Goal: Task Accomplishment & Management: Manage account settings

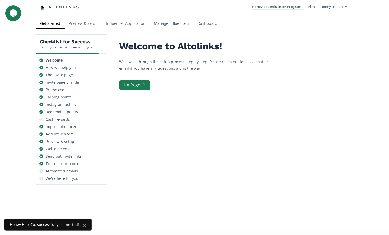
click at [163, 22] on link "Manage Influencers" at bounding box center [172, 24] width 44 height 11
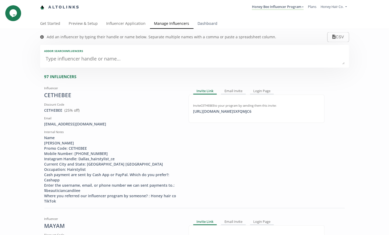
click at [201, 24] on link "Dashboard" at bounding box center [208, 24] width 28 height 11
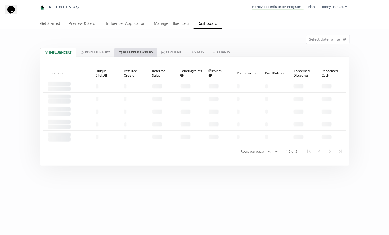
click at [129, 52] on link "Referred Orders" at bounding box center [135, 52] width 43 height 9
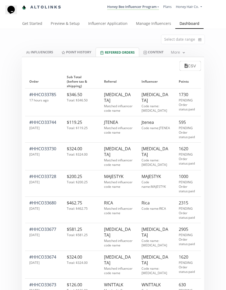
click at [72, 52] on link "Point HISTORY" at bounding box center [76, 52] width 38 height 9
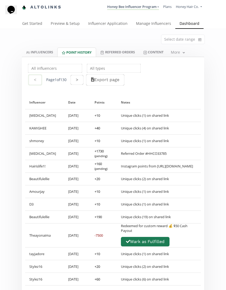
click at [50, 69] on input "text" at bounding box center [55, 68] width 56 height 10
click at [51, 78] on div "Cocohair" at bounding box center [55, 79] width 54 height 10
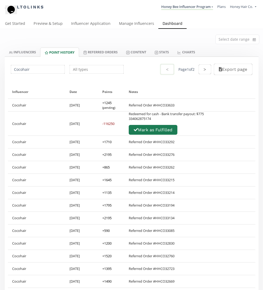
scroll to position [466, 0]
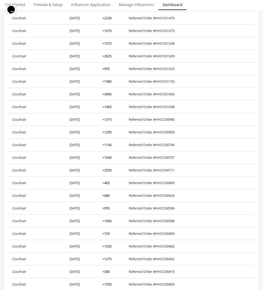
click at [109, 145] on div "+ 1140" at bounding box center [106, 144] width 9 height 5
copy div "1140"
click at [110, 107] on div "+ 1465" at bounding box center [106, 106] width 9 height 5
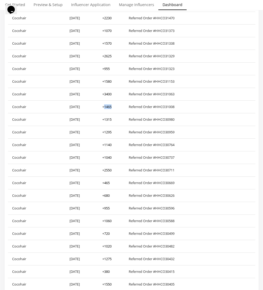
copy div "1465"
click at [110, 31] on div "+ 1070" at bounding box center [106, 30] width 9 height 5
copy div "1070"
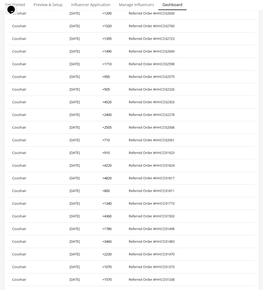
click at [108, 139] on div "+ 710" at bounding box center [105, 140] width 7 height 5
click at [108, 139] on div "+ 710" at bounding box center [105, 139] width 7 height 5
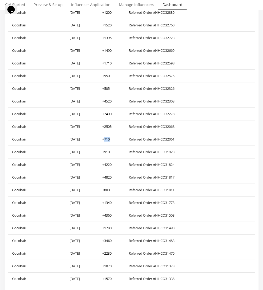
copy div "710"
click at [109, 126] on div "+ 2505" at bounding box center [106, 126] width 9 height 5
copy div "2505"
click at [108, 101] on div "+ 4520" at bounding box center [106, 101] width 9 height 5
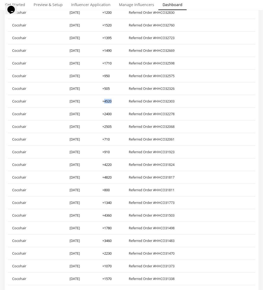
click at [108, 101] on div "+ 4520" at bounding box center [106, 101] width 9 height 5
copy div "4520"
click at [107, 89] on div "+ 505" at bounding box center [105, 88] width 7 height 5
copy div "505"
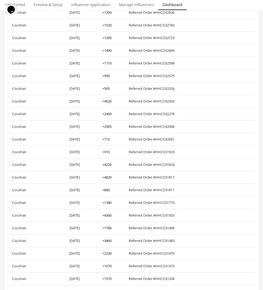
click at [108, 77] on div "+ 950" at bounding box center [105, 75] width 7 height 5
copy div "950"
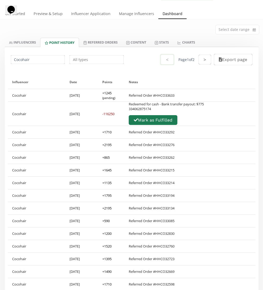
click at [110, 145] on div "+ 2195" at bounding box center [106, 144] width 9 height 5
copy div "2195"
click at [109, 114] on div "-116250" at bounding box center [108, 113] width 12 height 5
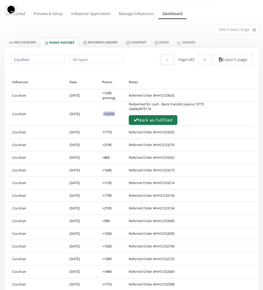
copy div "116250"
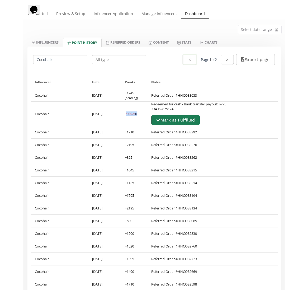
scroll to position [8, 0]
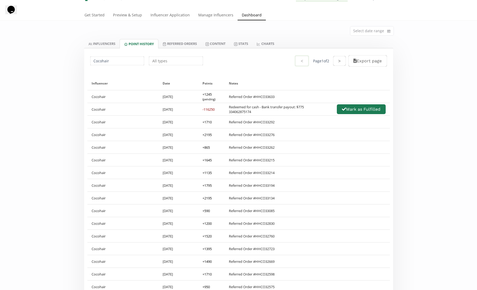
click at [210, 110] on div "-116250" at bounding box center [209, 109] width 12 height 5
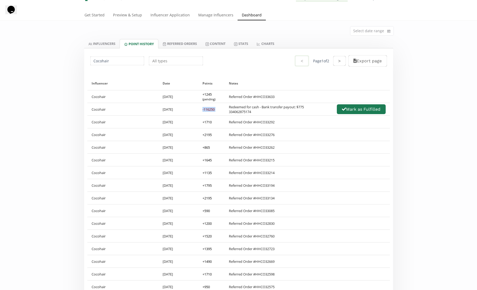
click at [210, 110] on div "-116250" at bounding box center [209, 109] width 12 height 5
click at [210, 111] on div "-116250" at bounding box center [209, 109] width 12 height 5
click at [211, 110] on div "-116250" at bounding box center [209, 109] width 12 height 5
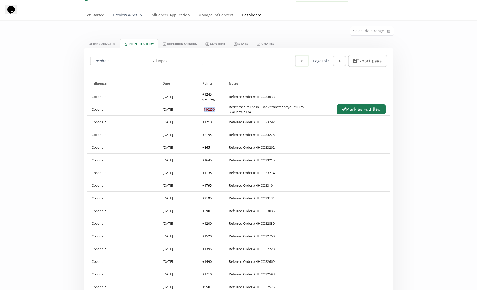
click at [131, 17] on link "Preview & Setup" at bounding box center [127, 15] width 37 height 11
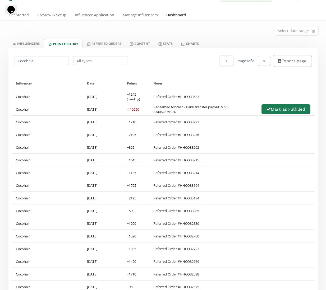
click at [133, 96] on div "+ 1245 (pending)" at bounding box center [136, 97] width 18 height 10
click at [133, 94] on div "+ 1245 (pending)" at bounding box center [136, 97] width 18 height 10
click at [137, 111] on div "-116250" at bounding box center [133, 109] width 12 height 5
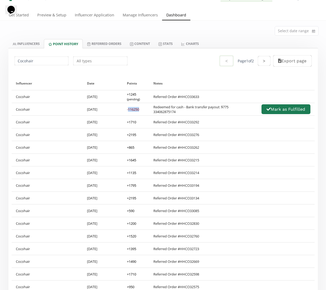
click at [134, 110] on div "-116250" at bounding box center [133, 109] width 12 height 5
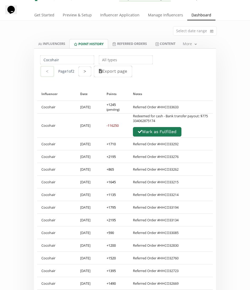
click at [76, 61] on input "Cocohair" at bounding box center [67, 60] width 56 height 10
paste input "THEAYONAIMA"
click at [70, 69] on div "Theayonaima" at bounding box center [67, 70] width 54 height 10
type input "Theayonaima"
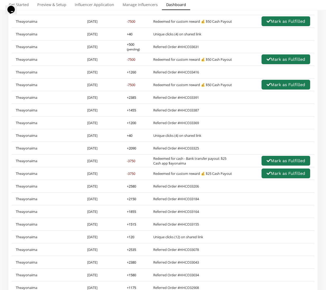
scroll to position [116, 0]
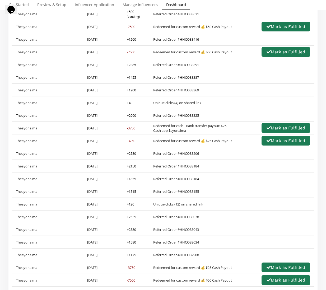
click at [131, 40] on div "+ 1260" at bounding box center [131, 39] width 9 height 5
click at [132, 116] on div "+ 2090" at bounding box center [131, 115] width 9 height 5
click at [134, 154] on div "+ 2580" at bounding box center [131, 153] width 9 height 5
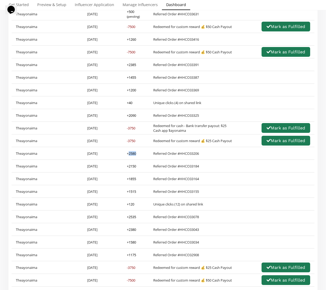
click at [134, 154] on div "+ 2580" at bounding box center [131, 153] width 9 height 5
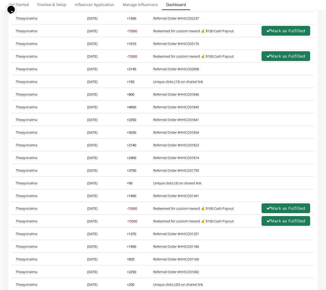
click at [134, 144] on div "+ 2140" at bounding box center [131, 145] width 9 height 5
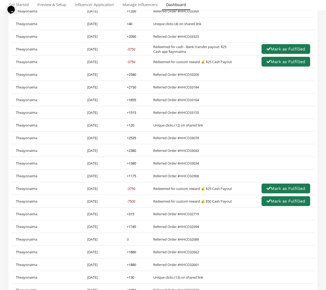
scroll to position [189, 0]
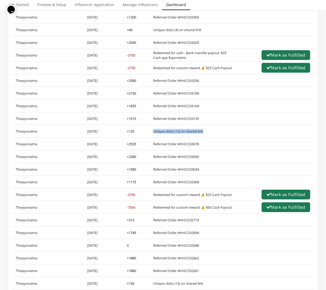
drag, startPoint x: 197, startPoint y: 133, endPoint x: 151, endPoint y: 131, distance: 46.3
click at [151, 131] on div "Unique clicks (12) on shared link" at bounding box center [231, 131] width 165 height 12
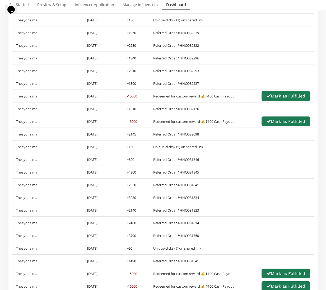
scroll to position [463, 0]
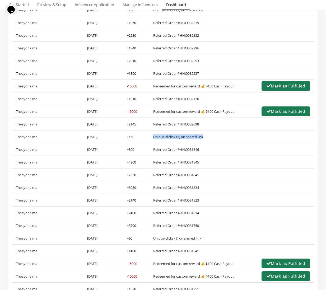
drag, startPoint x: 221, startPoint y: 140, endPoint x: 149, endPoint y: 140, distance: 72.1
click at [149, 140] on div "Theayonaima 5/25/2025 + 150 Unique clicks (15) on shared link" at bounding box center [163, 136] width 303 height 13
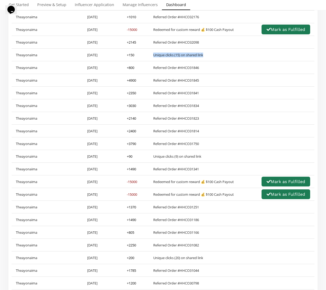
scroll to position [544, 0]
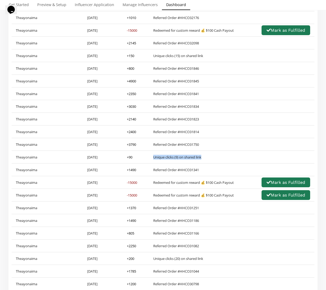
drag, startPoint x: 203, startPoint y: 159, endPoint x: 145, endPoint y: 155, distance: 57.7
click at [145, 155] on div "Theayonaima 5/6/2025 + 90 Unique clicks (9) on shared link" at bounding box center [163, 157] width 303 height 13
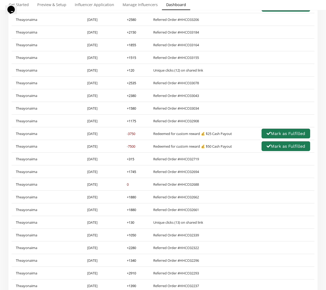
scroll to position [0, 0]
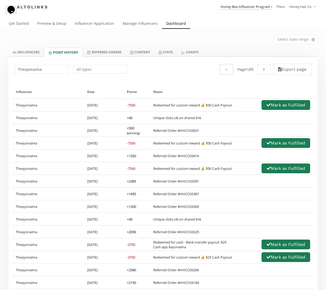
click at [133, 106] on div "-7500" at bounding box center [131, 105] width 8 height 5
click at [213, 86] on div "Notes" at bounding box center [231, 91] width 157 height 13
click at [31, 53] on link "INFLUENCERS" at bounding box center [25, 52] width 35 height 9
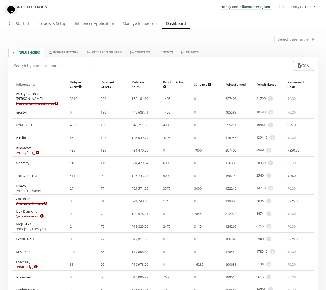
click at [29, 84] on div "Influencer ▲" at bounding box center [38, 84] width 45 height 13
click at [25, 84] on div "Influencer ▲" at bounding box center [38, 84] width 45 height 13
click at [27, 67] on input "text" at bounding box center [51, 66] width 79 height 10
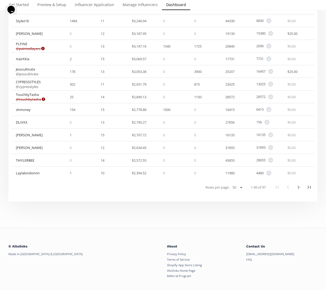
scroll to position [556, 0]
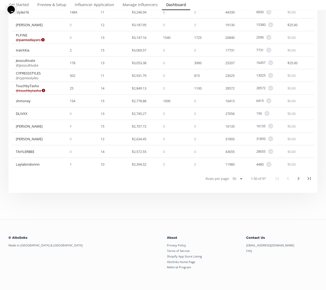
click at [237, 176] on select "25 50 100 All" at bounding box center [237, 179] width 14 height 6
select select "100"
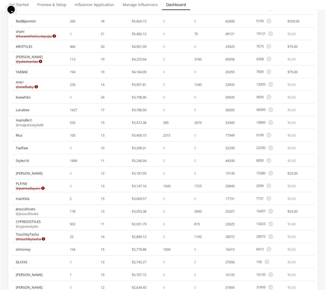
scroll to position [29, 0]
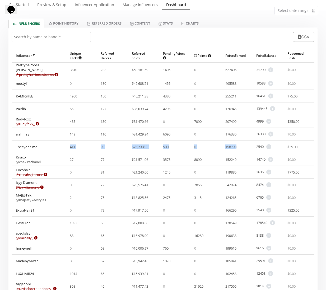
drag, startPoint x: 72, startPoint y: 145, endPoint x: 240, endPoint y: 146, distance: 168.5
click at [240, 146] on div "Theayonaima 411 90 $ 25,733.93 500 0 158790 2540 + Adjust point balance $ 25.00" at bounding box center [163, 146] width 303 height 13
click at [240, 146] on div "158790" at bounding box center [236, 146] width 31 height 12
click at [270, 145] on span "+" at bounding box center [268, 146] width 5 height 5
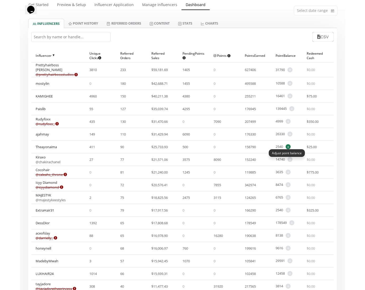
scroll to position [0, 0]
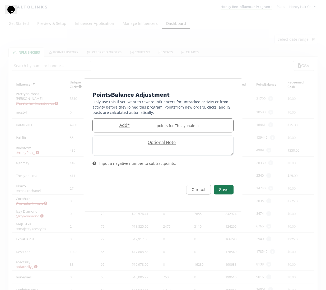
click at [132, 128] on input "Edit Program" at bounding box center [123, 125] width 61 height 13
paste input "-8070"
type input "-8070"
click at [202, 150] on textarea "Edit Program" at bounding box center [163, 146] width 140 height 20
drag, startPoint x: 102, startPoint y: 102, endPoint x: 222, endPoint y: 114, distance: 119.7
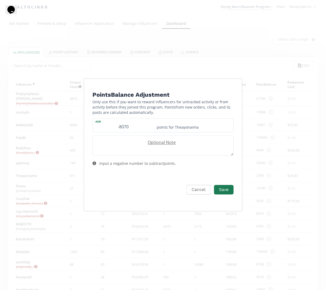
click at [222, 114] on p "Only use this if you want to reward influencers for untracked activity or from …" at bounding box center [162, 107] width 141 height 16
click at [212, 145] on textarea "Edit Program" at bounding box center [163, 146] width 140 height 20
type textarea "Deduction for affiliate network paid promotions"
click at [230, 187] on button "Save" at bounding box center [223, 189] width 21 height 11
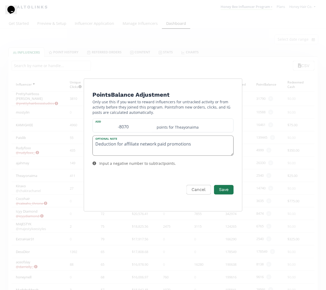
click at [190, 152] on textarea "Deduction for affiliate network paid promotions" at bounding box center [163, 146] width 140 height 20
click at [120, 126] on input "-8070" at bounding box center [123, 125] width 61 height 13
type input "-8070"
click at [218, 187] on button "Save" at bounding box center [223, 189] width 21 height 11
click at [191, 161] on div "Input a negative number to subtract points ." at bounding box center [163, 164] width 152 height 16
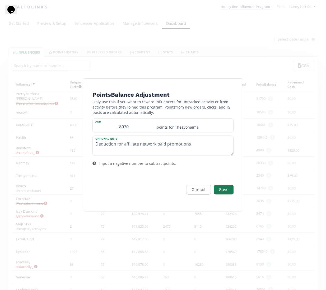
click at [64, 163] on div "Points Balance Adjustment Only use this if you want to reward influencers for u…" at bounding box center [163, 145] width 326 height 290
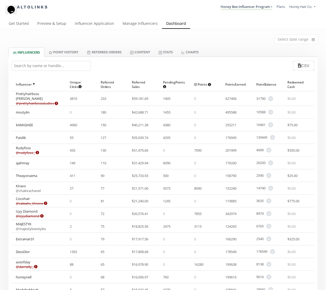
click at [29, 173] on div "Theayonaima" at bounding box center [26, 175] width 21 height 5
click at [269, 174] on span "+" at bounding box center [268, 175] width 5 height 5
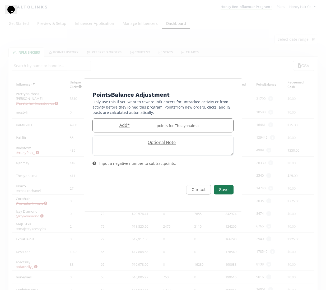
click at [132, 127] on label "Add *" at bounding box center [123, 125] width 61 height 6
type input "-8"
click at [176, 132] on form "Points Balance Adjustment Only use this if you want to reward influencers for u…" at bounding box center [162, 148] width 141 height 116
drag, startPoint x: 186, startPoint y: 147, endPoint x: 191, endPoint y: 156, distance: 10.6
click at [186, 147] on textarea "Edit Program" at bounding box center [163, 146] width 140 height 20
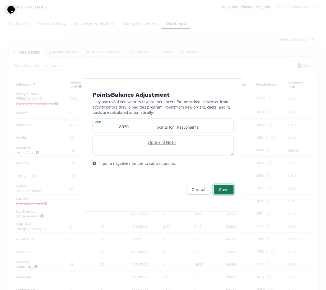
click at [229, 190] on button "Save" at bounding box center [223, 189] width 21 height 11
type input "0"
click at [94, 163] on icon "Edit Program" at bounding box center [94, 164] width 4 height 4
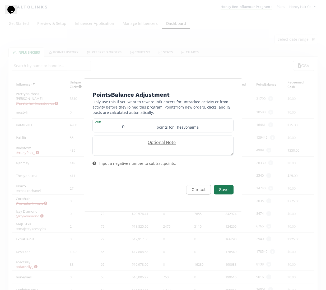
click at [128, 164] on div "Input a negative number to subtract points ." at bounding box center [137, 163] width 77 height 5
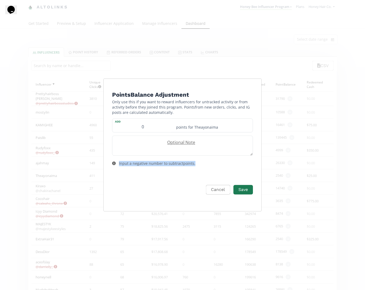
click at [163, 163] on div "Input a negative number to subtract points ." at bounding box center [157, 163] width 77 height 5
click at [211, 189] on button "Cancel" at bounding box center [218, 189] width 26 height 11
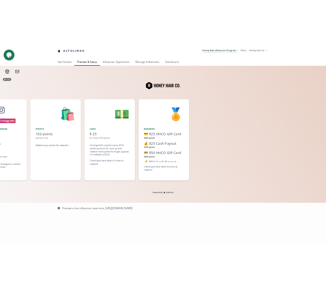
scroll to position [0, 634]
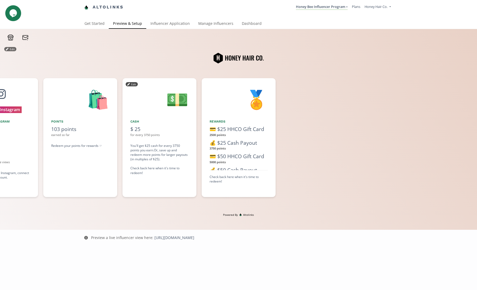
click at [145, 135] on div "for every 3750 points" at bounding box center [159, 135] width 58 height 4
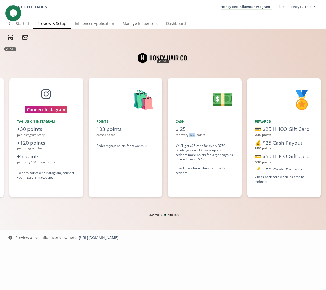
scroll to position [0, 475]
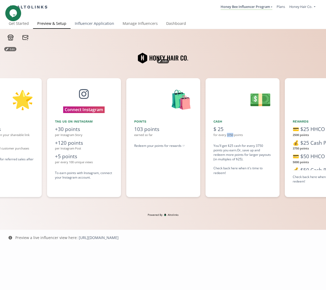
click at [91, 24] on link "Influencer Application" at bounding box center [94, 24] width 48 height 11
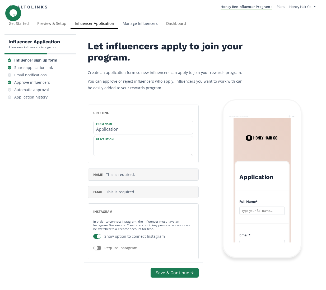
click at [135, 25] on link "Manage Influencers" at bounding box center [140, 24] width 44 height 11
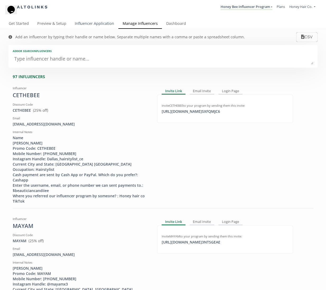
click at [107, 23] on link "Influencer Application" at bounding box center [94, 24] width 48 height 11
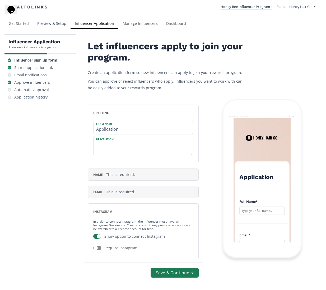
click at [59, 22] on link "Preview & Setup" at bounding box center [51, 24] width 37 height 11
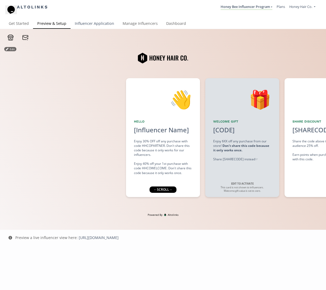
click at [102, 24] on link "Influencer Application" at bounding box center [94, 24] width 48 height 11
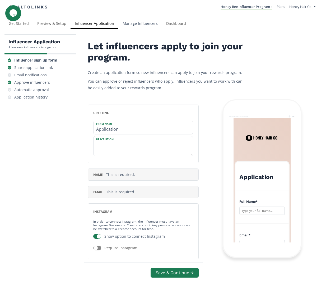
click at [140, 23] on link "Manage Influencers" at bounding box center [140, 24] width 44 height 11
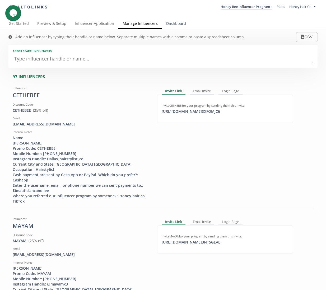
click at [179, 26] on link "Dashboard" at bounding box center [176, 24] width 28 height 11
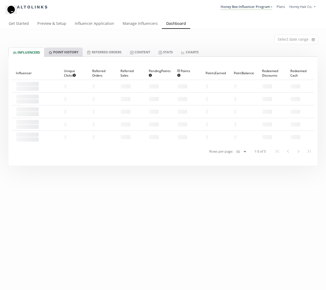
click at [68, 53] on link "Point HISTORY" at bounding box center [63, 52] width 38 height 9
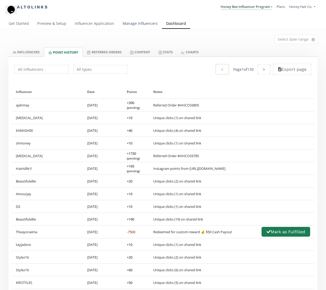
click at [144, 24] on link "Manage Influencers" at bounding box center [140, 24] width 44 height 11
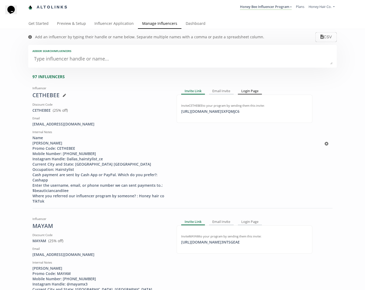
click at [247, 92] on div "Login Page" at bounding box center [250, 91] width 24 height 6
click at [197, 24] on link "Dashboard" at bounding box center [196, 24] width 28 height 11
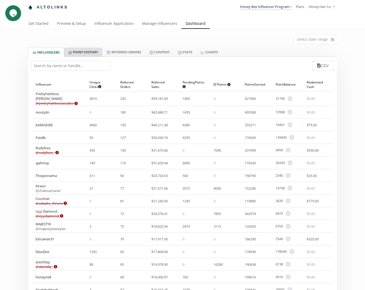
click at [92, 50] on link "Point HISTORY" at bounding box center [83, 52] width 38 height 9
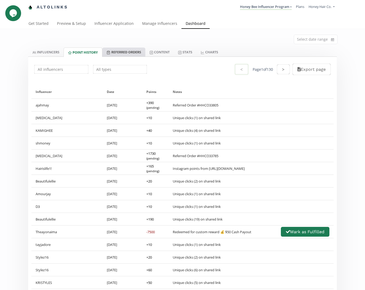
click at [122, 50] on link "Referred Orders" at bounding box center [123, 52] width 43 height 9
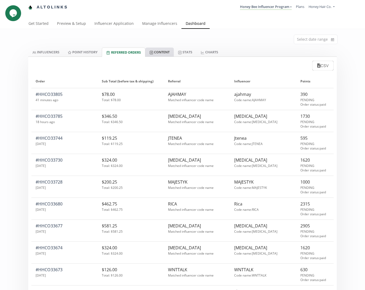
click at [171, 55] on link "Content" at bounding box center [159, 52] width 29 height 9
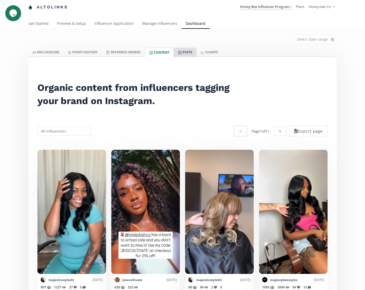
click at [190, 54] on link "Stats" at bounding box center [185, 52] width 23 height 9
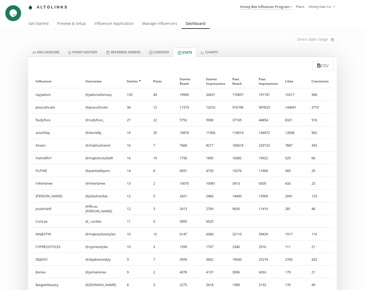
click at [240, 96] on div "170857" at bounding box center [241, 94] width 26 height 12
click at [210, 54] on link "CHARTS" at bounding box center [210, 52] width 26 height 9
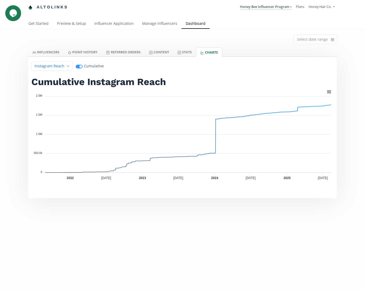
click at [328, 92] on div at bounding box center [329, 91] width 4 height 4
click at [65, 67] on div "Instagram Reach" at bounding box center [52, 66] width 42 height 10
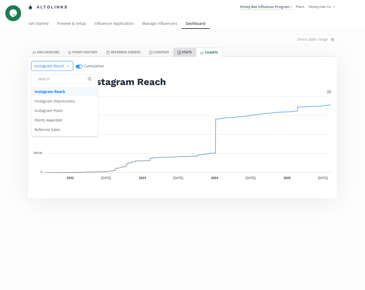
click at [188, 54] on link "Stats" at bounding box center [184, 52] width 23 height 9
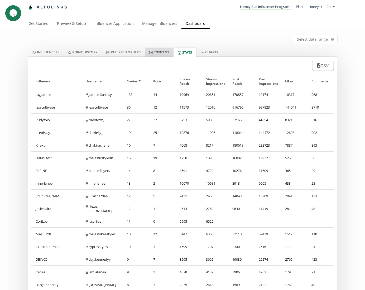
click at [166, 54] on link "Content" at bounding box center [159, 52] width 29 height 9
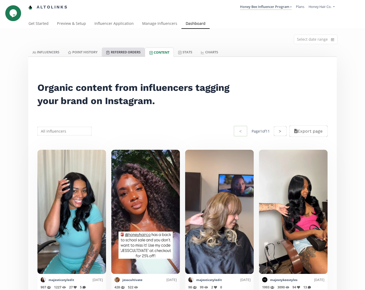
click at [137, 53] on link "Referred Orders" at bounding box center [123, 52] width 43 height 9
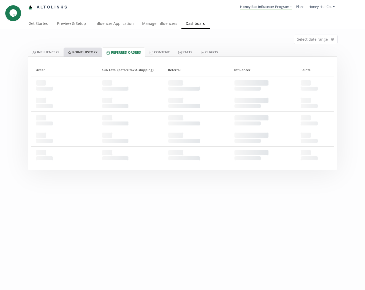
click at [90, 55] on link "Point HISTORY" at bounding box center [83, 52] width 38 height 9
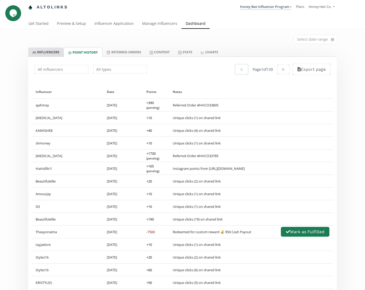
click at [51, 55] on link "INFLUENCERS" at bounding box center [45, 52] width 35 height 9
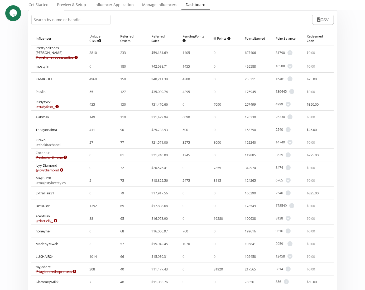
scroll to position [39, 0]
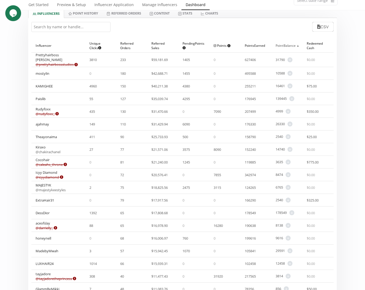
click at [284, 49] on div "Point Balance ▲" at bounding box center [287, 45] width 23 height 13
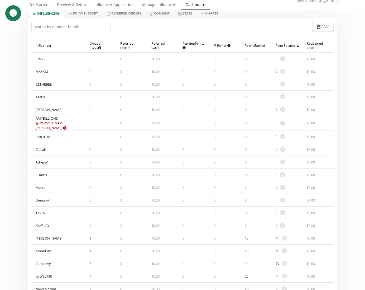
click at [279, 47] on div "Point Balance ▲" at bounding box center [287, 45] width 23 height 13
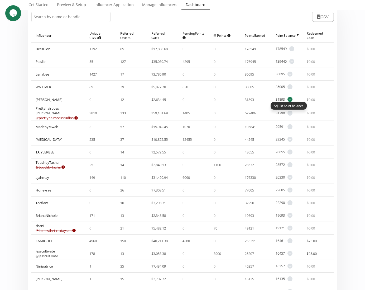
scroll to position [48, 0]
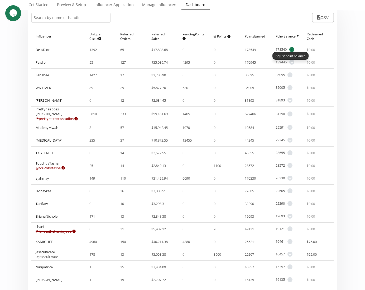
click at [291, 50] on span "+" at bounding box center [292, 49] width 5 height 5
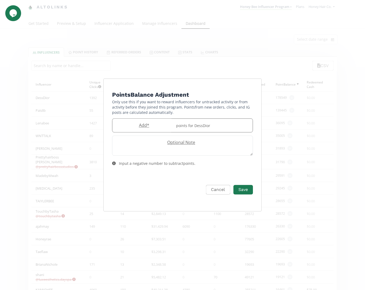
click at [152, 126] on label "Add *" at bounding box center [142, 125] width 61 height 6
click at [215, 152] on textarea "Edit Program" at bounding box center [182, 146] width 140 height 20
click at [240, 187] on button "Save" at bounding box center [243, 189] width 21 height 11
click at [114, 164] on icon "Edit Program" at bounding box center [114, 164] width 4 height 4
click at [184, 164] on div "Input a negative number to subtract points ." at bounding box center [157, 163] width 77 height 5
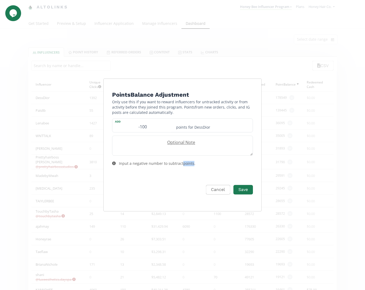
click at [184, 164] on div "Input a negative number to subtract points ." at bounding box center [157, 163] width 77 height 5
click at [140, 125] on input "-100" at bounding box center [142, 125] width 61 height 13
click at [152, 127] on input "100" at bounding box center [142, 125] width 61 height 13
type input "100"
click at [157, 148] on textarea "Edit Program" at bounding box center [182, 146] width 140 height 20
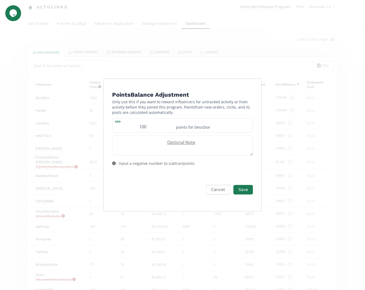
click at [140, 162] on div "Input a negative number to subtract points ." at bounding box center [157, 163] width 77 height 5
click at [139, 164] on div "Input a negative number to subtract points ." at bounding box center [157, 163] width 77 height 5
click at [114, 164] on icon "Edit Program" at bounding box center [114, 164] width 4 height 4
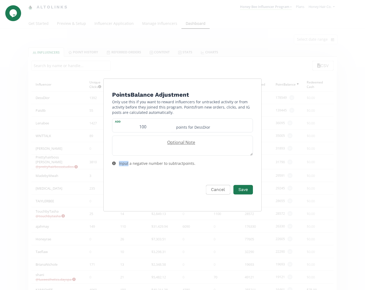
click at [114, 164] on icon "Edit Program" at bounding box center [114, 164] width 4 height 4
click at [159, 127] on input "100" at bounding box center [142, 125] width 61 height 13
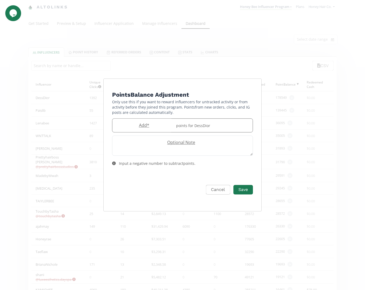
click at [144, 127] on label "Add *" at bounding box center [142, 125] width 61 height 6
type input "-800"
click at [237, 191] on button "Save" at bounding box center [243, 189] width 21 height 11
click at [359, 198] on div "Points Balance Adjustment Only use this if you want to reward influencers for u…" at bounding box center [182, 145] width 365 height 290
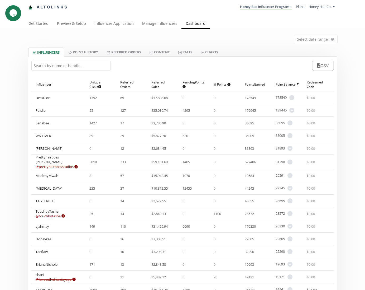
click at [314, 6] on span "Honey Hair Co." at bounding box center [320, 6] width 23 height 5
click at [16, 14] on icon "$i18n('chat', 'chat_widget')" at bounding box center [13, 13] width 7 height 8
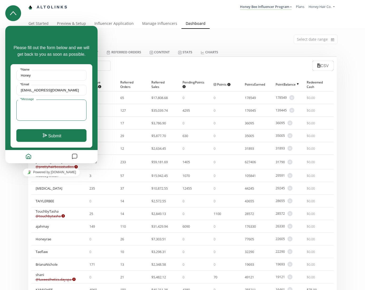
click at [45, 105] on textarea "* Message" at bounding box center [51, 110] width 70 height 21
type textarea "I"
click at [83, 106] on textarea "Unable to deduct negative points from" at bounding box center [51, 110] width 70 height 21
type textarea "Unable to deduct negative points from an influencers. I opened the overlay and …"
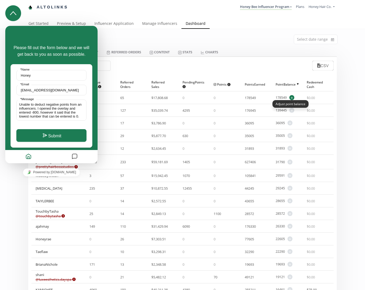
click at [293, 98] on span "+" at bounding box center [292, 97] width 5 height 5
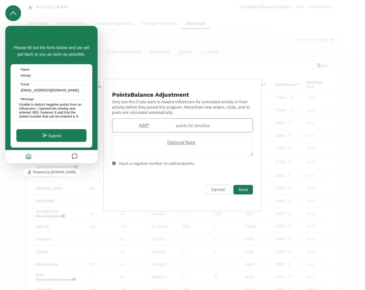
click at [143, 127] on label "Add *" at bounding box center [142, 125] width 61 height 6
type input "-800"
drag, startPoint x: 195, startPoint y: 166, endPoint x: 117, endPoint y: 166, distance: 77.4
click at [117, 166] on div "Input a negative number to subtract points ." at bounding box center [183, 164] width 152 height 16
copy div "Input a negative number to subtract points ."
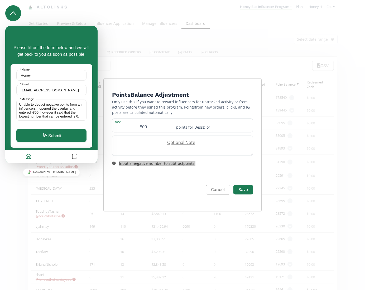
click at [73, 121] on fieldset "Unable to deduct negative points from an influencers. I opened the overlay and …" at bounding box center [51, 112] width 70 height 25
drag, startPoint x: 79, startPoint y: 118, endPoint x: 110, endPoint y: 144, distance: 39.9
click at [79, 118] on textarea "Unable to deduct negative points from an influencers. I opened the overlay and …" at bounding box center [51, 110] width 70 height 21
paste textarea "Input a negative number to subtract points."
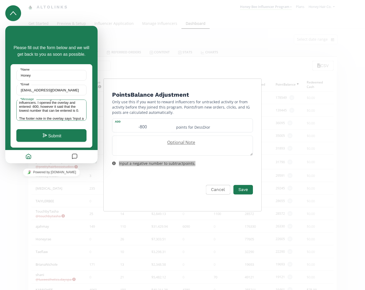
scroll to position [10, 0]
type textarea "Unable to deduct negative points from an influencers. I opened the overlay and …"
click at [52, 76] on input "Honey" at bounding box center [51, 75] width 70 height 11
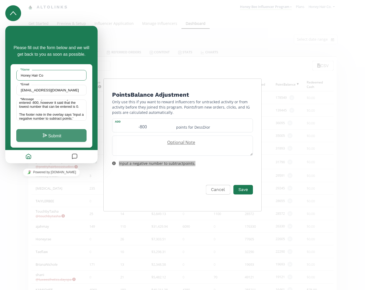
type input "Honey Hair Co"
click at [68, 141] on button "Submit" at bounding box center [51, 135] width 70 height 13
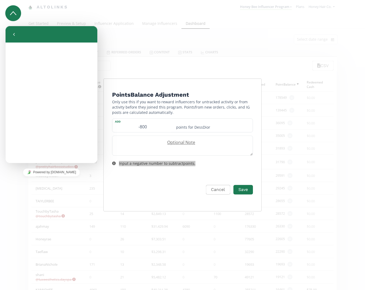
scroll to position [0, 0]
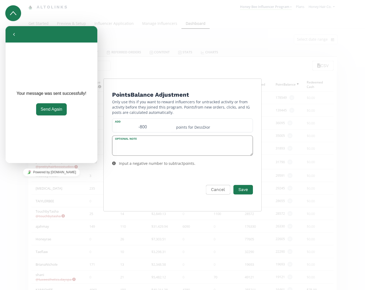
click at [188, 149] on textarea "Edit Program" at bounding box center [182, 146] width 140 height 20
click at [177, 61] on div "Points Balance Adjustment Only use this if you want to reward influencers for u…" at bounding box center [182, 145] width 365 height 290
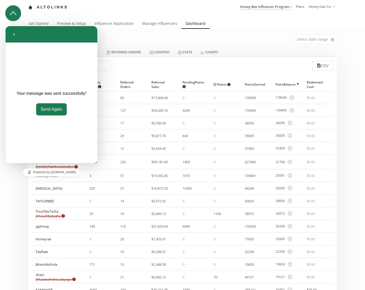
click at [179, 72] on div "CSV" at bounding box center [182, 66] width 309 height 18
